Goal: Task Accomplishment & Management: Manage account settings

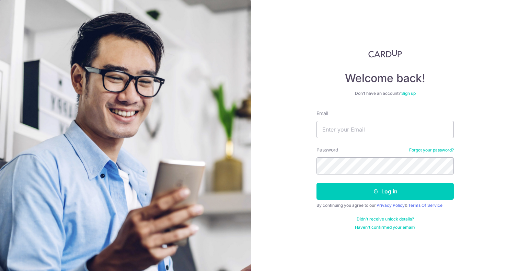
click at [447, 130] on keeper-lock "Open Keeper Popup" at bounding box center [444, 129] width 8 height 8
click at [444, 128] on keeper-lock "Open Keeper Popup" at bounding box center [444, 129] width 8 height 8
type input "[PERSON_NAME][EMAIL_ADDRESS][DOMAIN_NAME]"
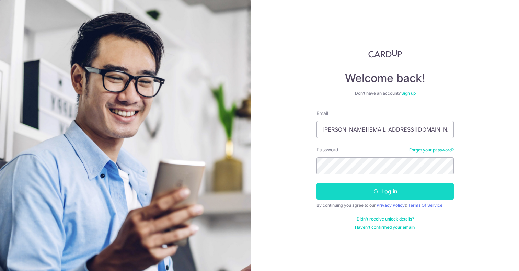
click at [367, 185] on button "Log in" at bounding box center [385, 191] width 137 height 17
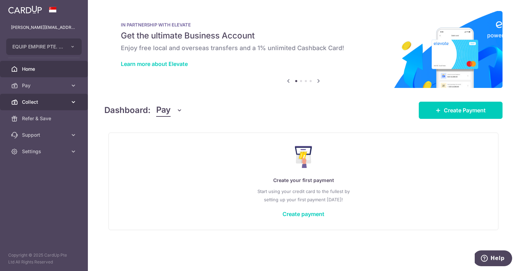
click at [74, 101] on icon at bounding box center [73, 102] width 7 height 7
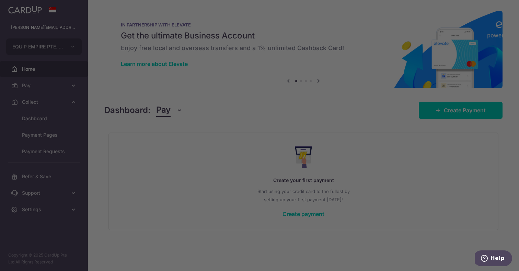
click at [36, 122] on div at bounding box center [262, 137] width 524 height 274
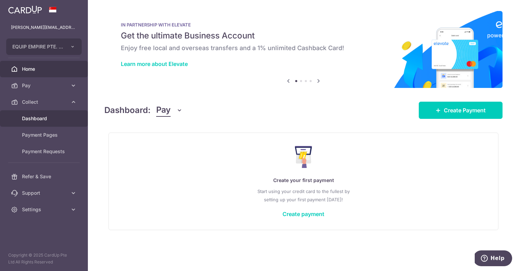
click at [47, 121] on span "Dashboard" at bounding box center [44, 118] width 45 height 7
click at [176, 110] on icon "button" at bounding box center [179, 110] width 7 height 7
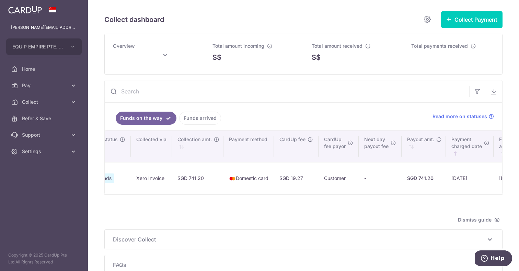
click at [203, 120] on link "Funds arrived" at bounding box center [200, 118] width 42 height 13
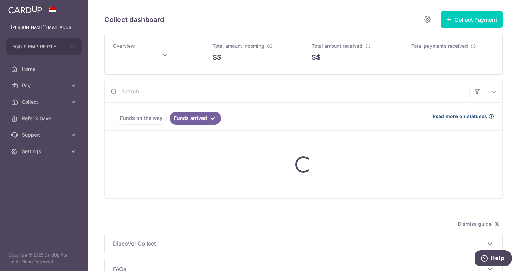
click at [490, 115] on icon at bounding box center [491, 116] width 5 height 5
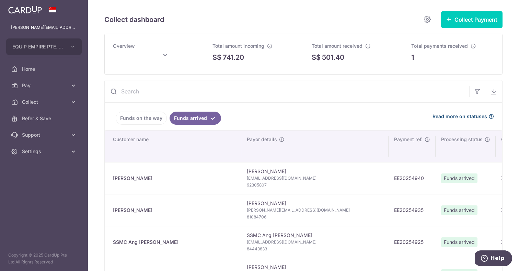
type input "September 2025"
click at [389, 171] on td "EE20254940" at bounding box center [412, 178] width 47 height 32
click at [422, 14] on link at bounding box center [428, 20] width 14 height 14
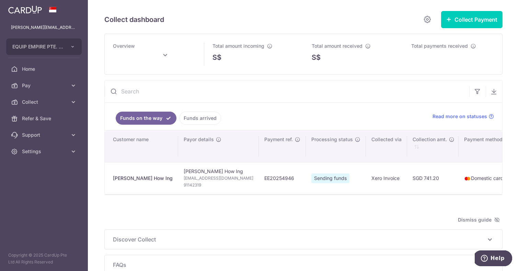
click at [204, 118] on link "Funds arrived" at bounding box center [200, 118] width 42 height 13
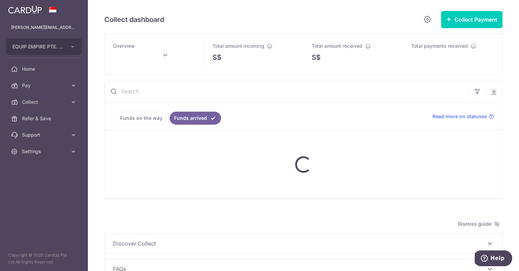
scroll to position [46, 0]
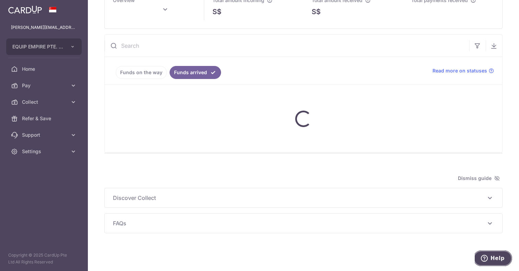
click at [491, 256] on span "Help" at bounding box center [486, 258] width 10 height 7
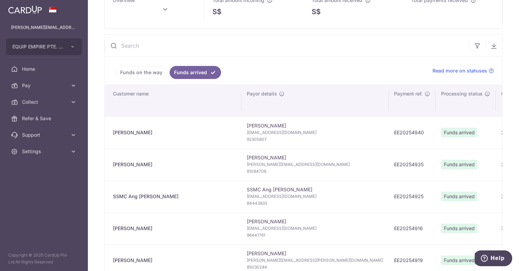
scroll to position [0, 0]
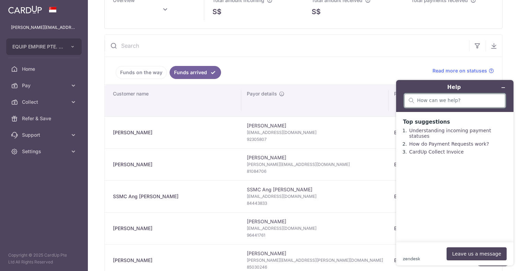
click at [433, 98] on input "search" at bounding box center [459, 101] width 84 height 6
type input "refund funds arrived"
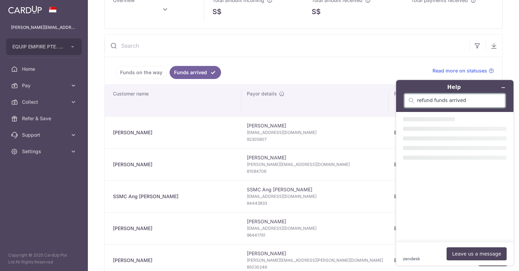
type input "September 2025"
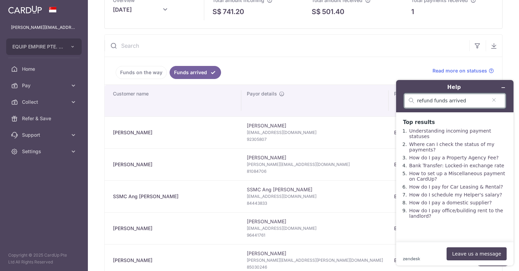
click at [441, 103] on input "refund funds arrived" at bounding box center [452, 101] width 70 height 6
click at [372, 70] on ul "Funds on the way Funds arrived" at bounding box center [265, 70] width 320 height 27
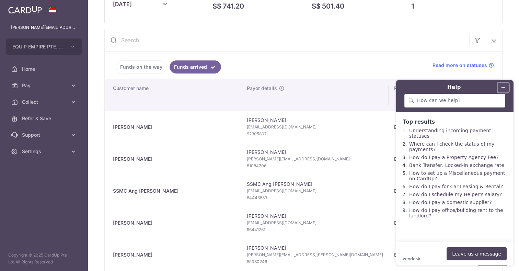
click at [505, 84] on button "Minimise widget" at bounding box center [503, 88] width 11 height 10
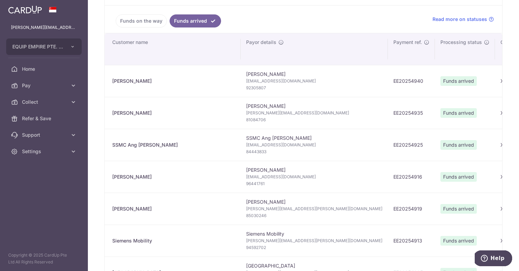
scroll to position [0, 0]
click at [271, 75] on td "Tirell Ang Tirellang@aiafa.com.sg 92305807" at bounding box center [314, 81] width 147 height 32
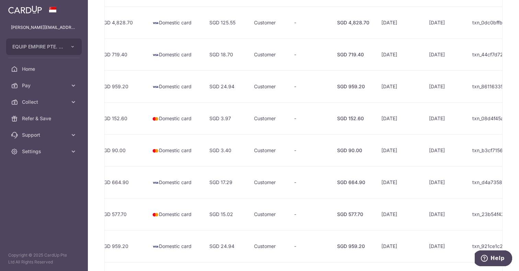
scroll to position [0, 493]
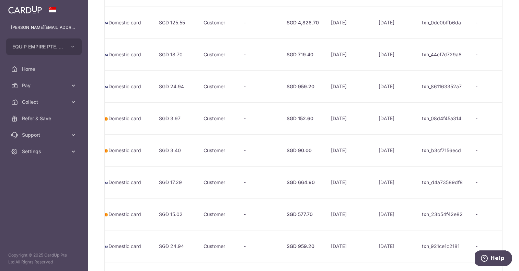
click at [453, 154] on td "txn_b3cf7156ecd" at bounding box center [444, 150] width 54 height 32
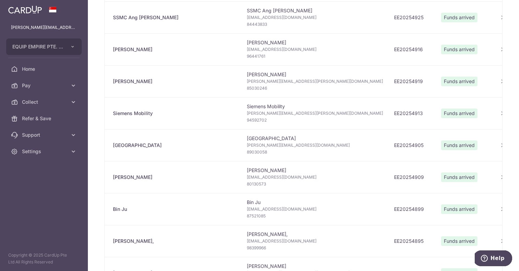
scroll to position [230, 0]
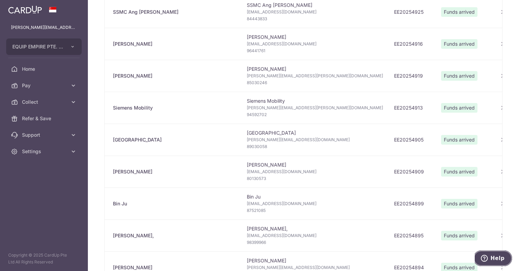
click at [497, 260] on span "Help" at bounding box center [498, 258] width 14 height 6
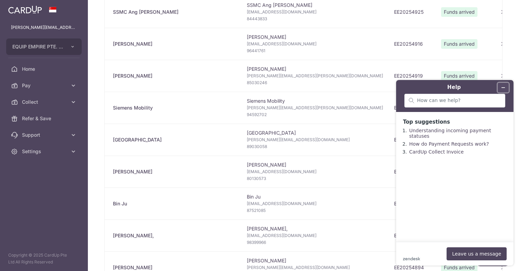
click at [506, 87] on button "Minimise widget" at bounding box center [503, 88] width 11 height 10
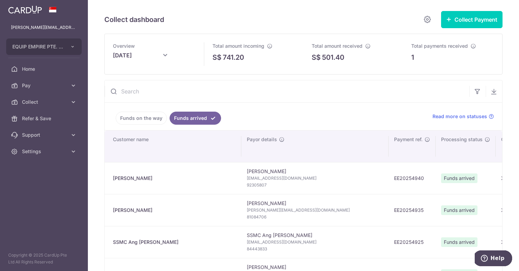
click at [414, 55] on p "1" at bounding box center [412, 57] width 3 height 10
click at [496, 249] on td "Xero Invoice" at bounding box center [516, 242] width 41 height 32
click at [423, 20] on icon at bounding box center [427, 19] width 8 height 9
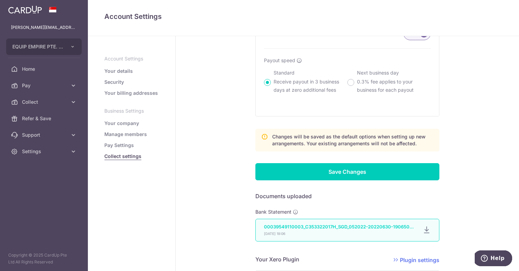
scroll to position [324, 0]
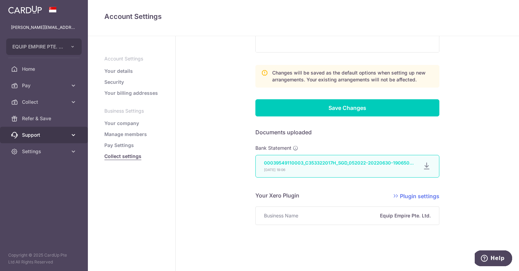
click at [70, 134] on icon at bounding box center [73, 135] width 7 height 7
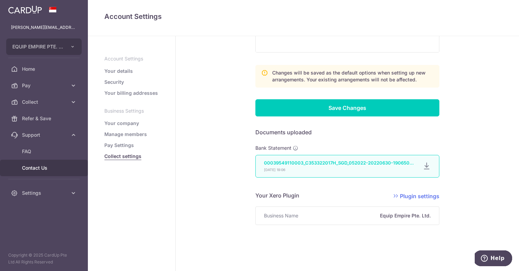
click at [42, 165] on span "Contact Us" at bounding box center [44, 168] width 45 height 7
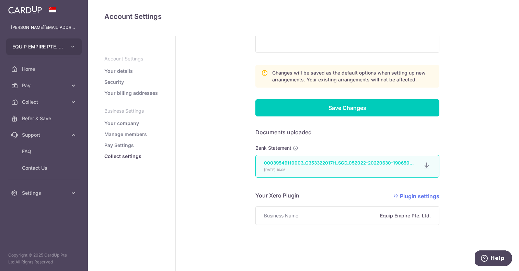
click at [70, 45] on icon "button" at bounding box center [72, 46] width 5 height 5
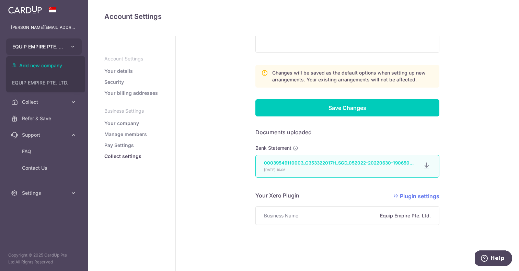
click at [70, 45] on icon "button" at bounding box center [72, 46] width 5 height 5
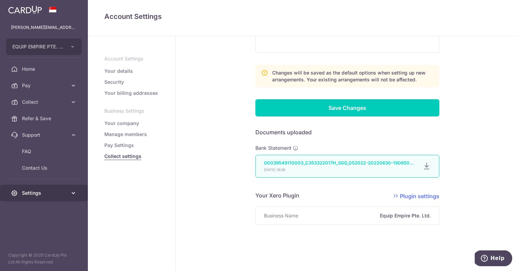
click at [68, 194] on link "Settings" at bounding box center [44, 193] width 88 height 16
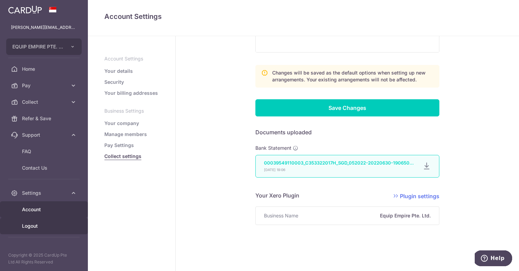
click at [32, 224] on span "Logout" at bounding box center [44, 226] width 45 height 7
